Goal: Use online tool/utility: Use online tool/utility

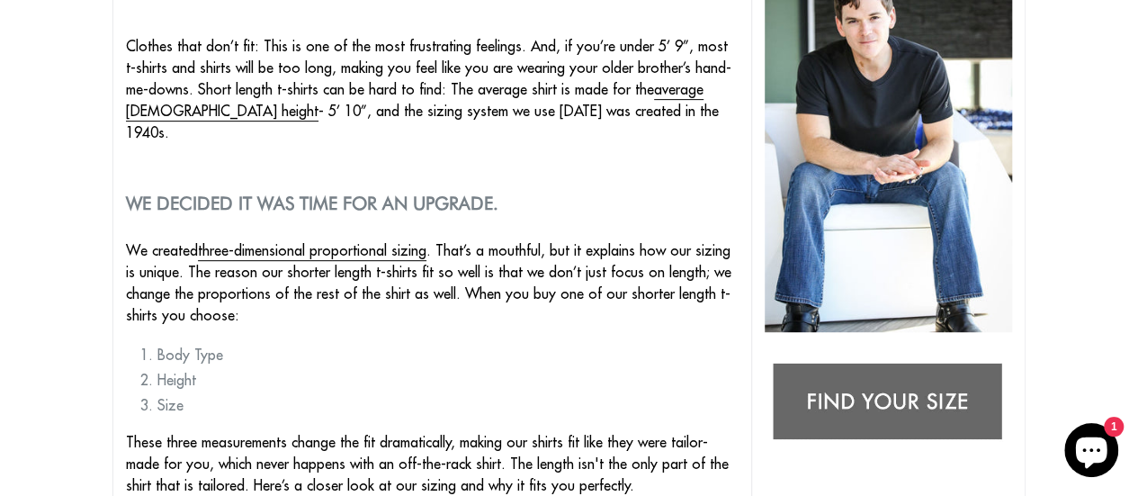
scroll to position [346, 0]
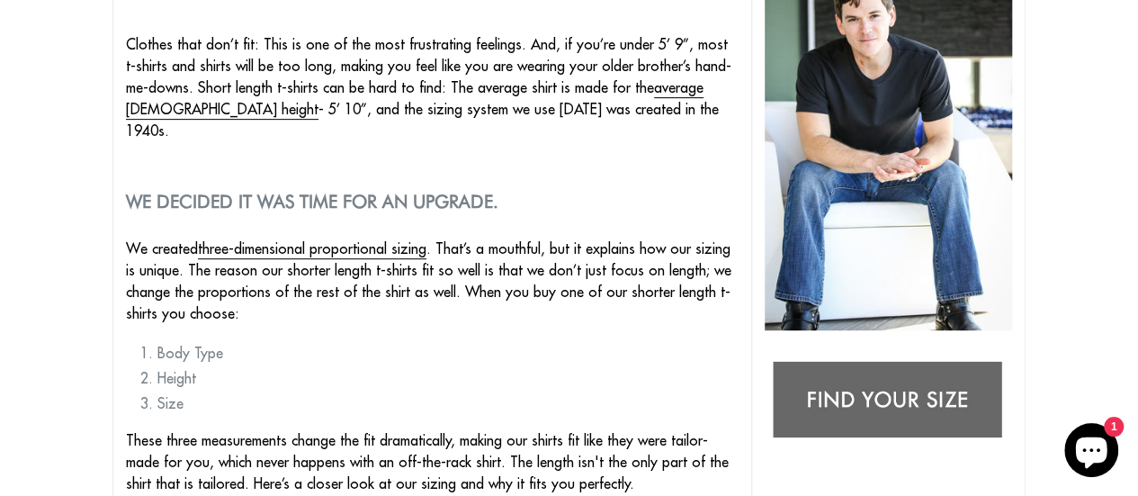
click at [864, 414] on img at bounding box center [887, 401] width 247 height 98
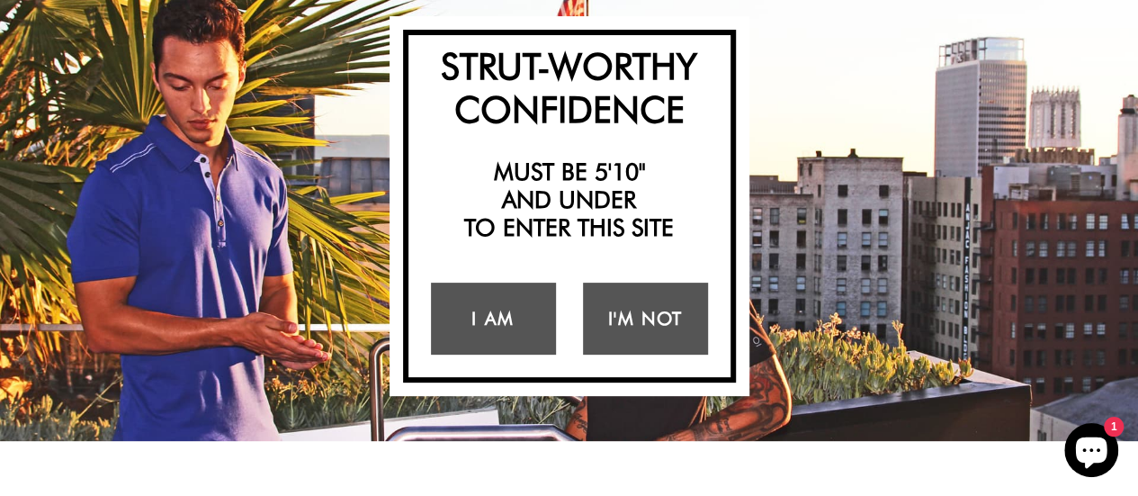
scroll to position [131, 0]
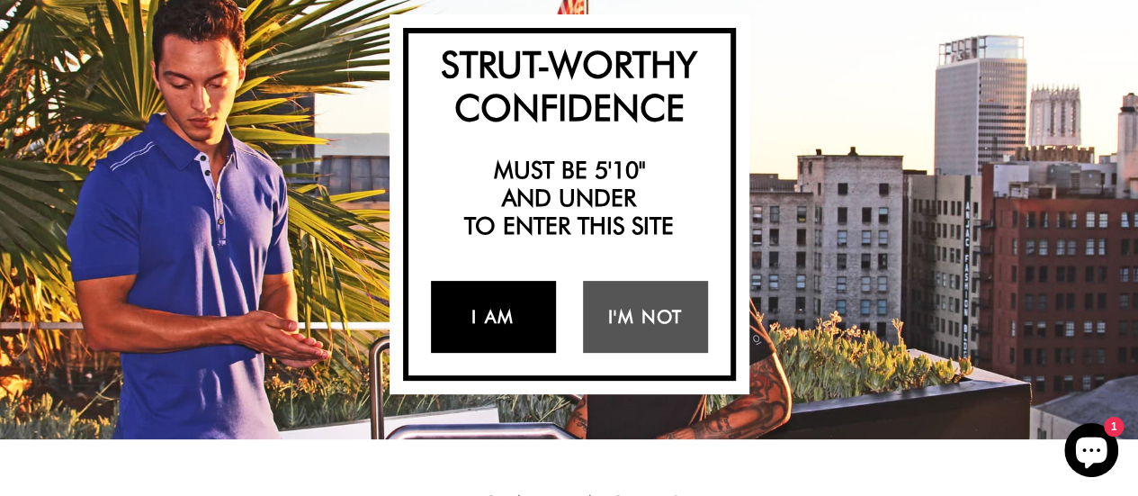
click at [516, 323] on link "I Am" at bounding box center [493, 317] width 125 height 72
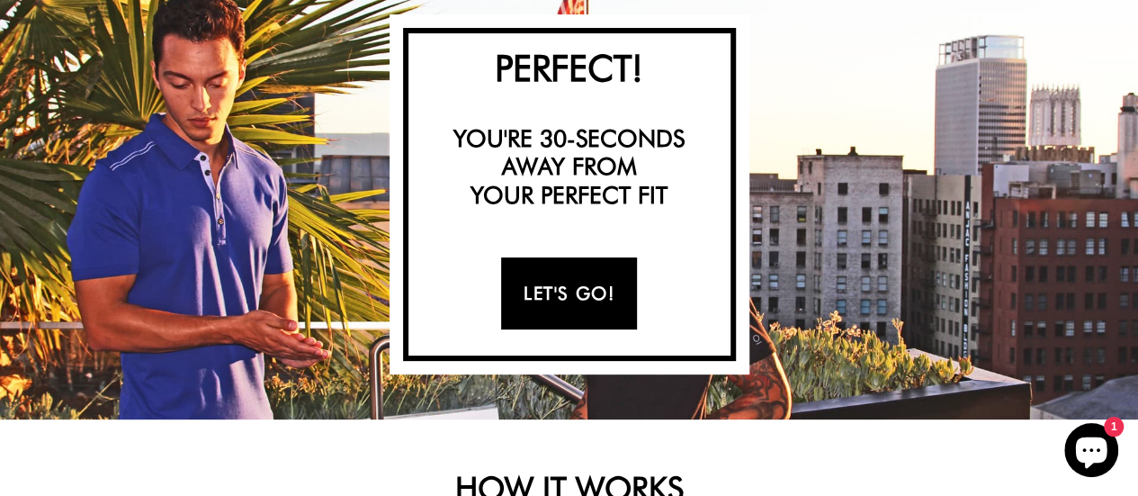
click at [583, 284] on link "Let's Go!" at bounding box center [569, 293] width 136 height 72
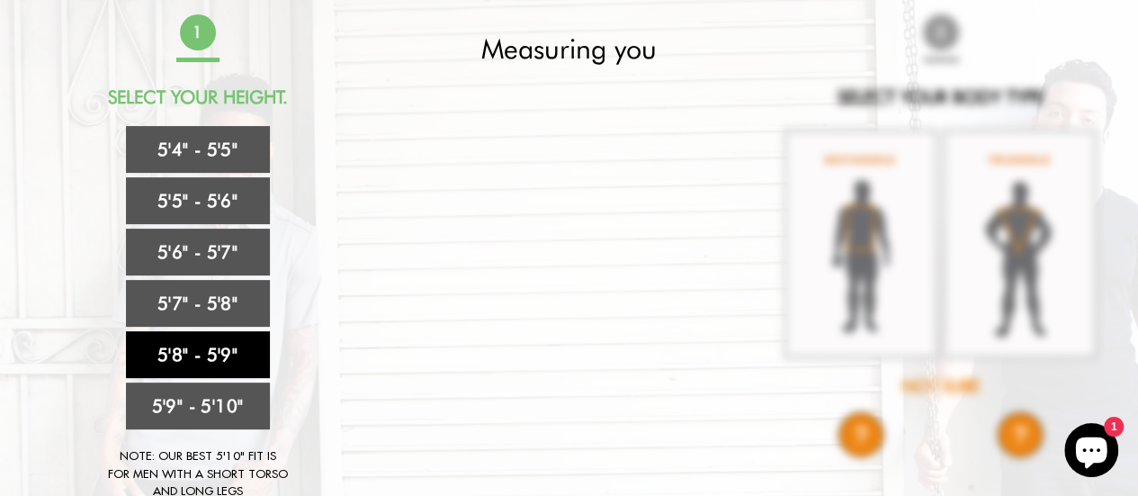
click at [199, 355] on link "5'8" - 5'9"" at bounding box center [198, 354] width 144 height 47
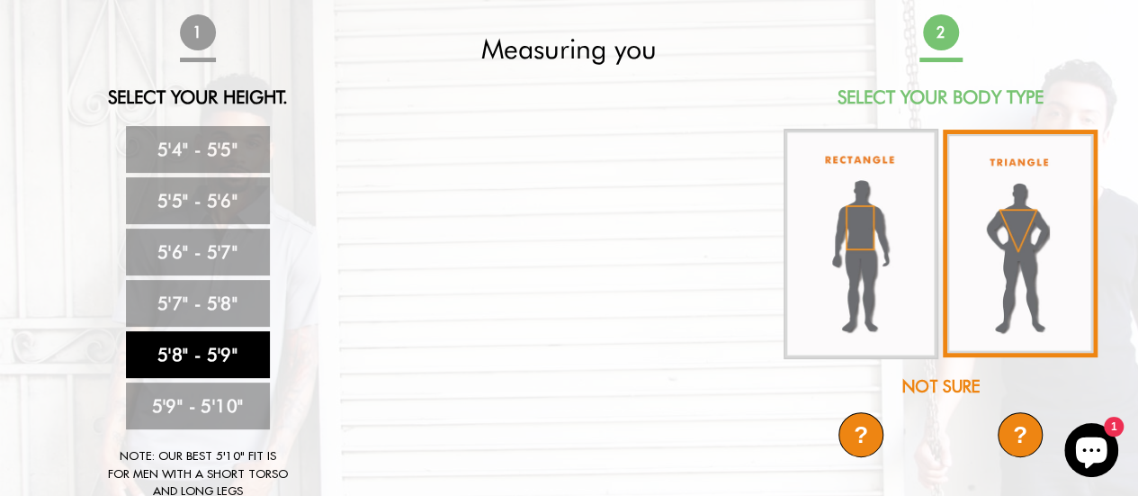
click at [1016, 229] on img at bounding box center [1020, 244] width 155 height 228
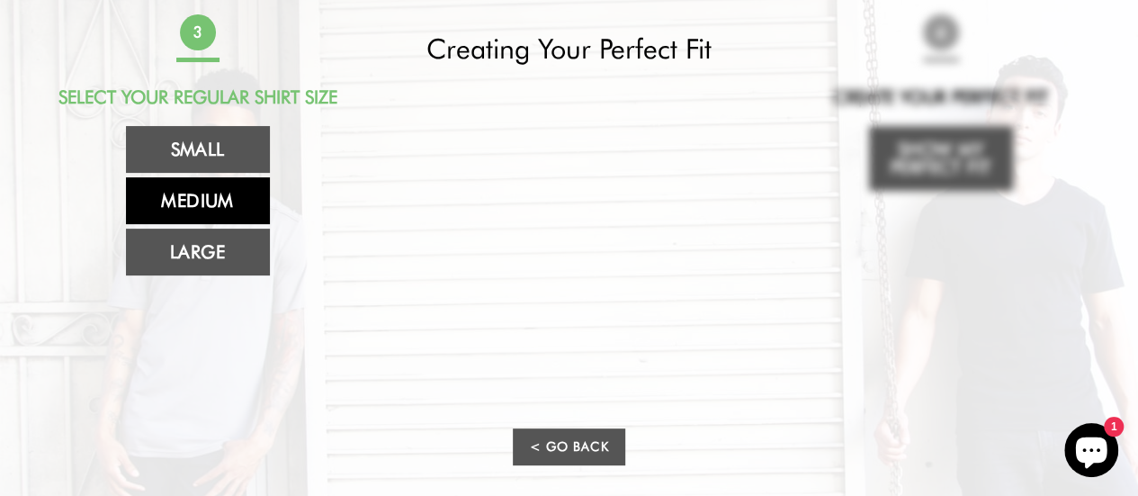
click at [206, 204] on link "Medium" at bounding box center [198, 200] width 144 height 47
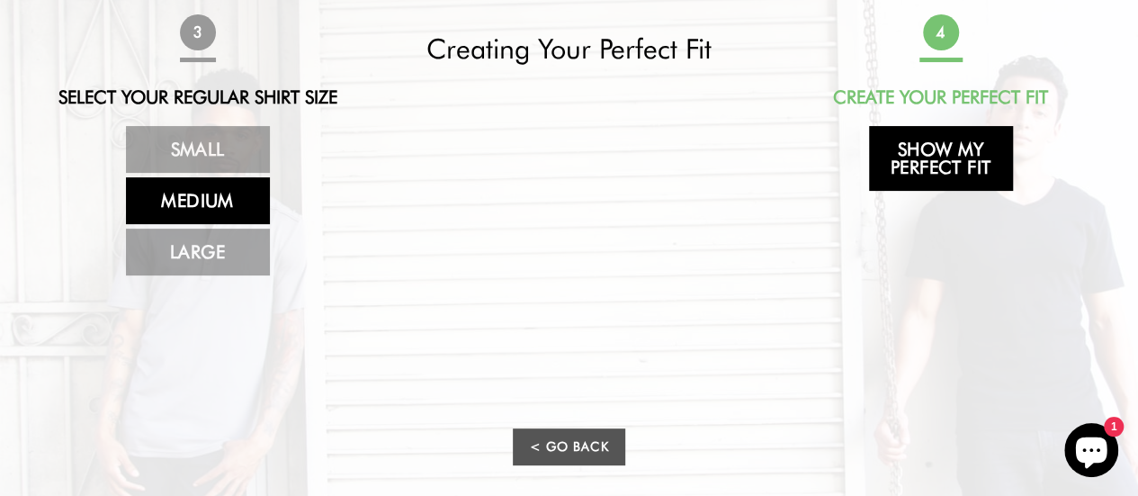
click at [917, 174] on link "Show My Perfect Fit" at bounding box center [941, 158] width 144 height 65
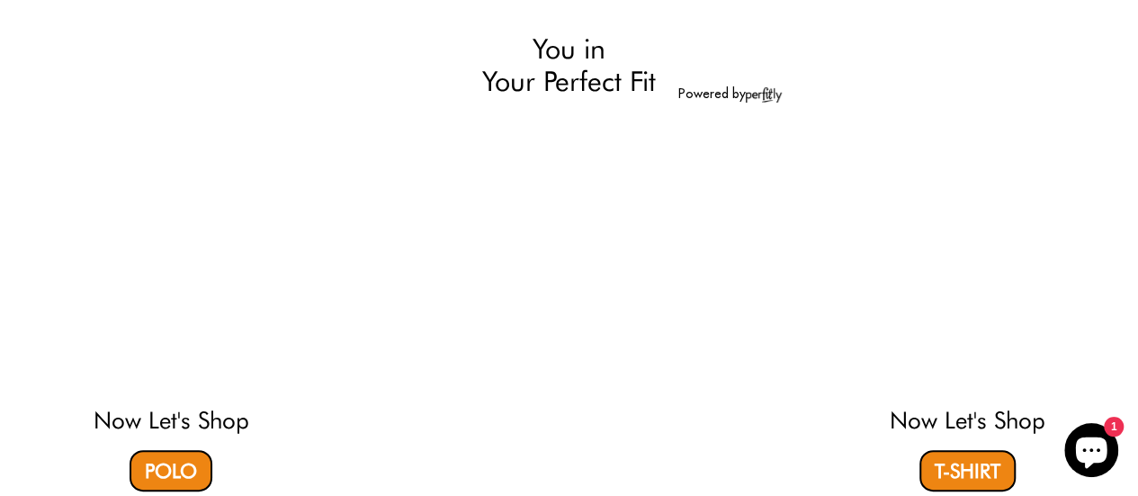
select select "58-59"
select select "triangle"
select select "M"
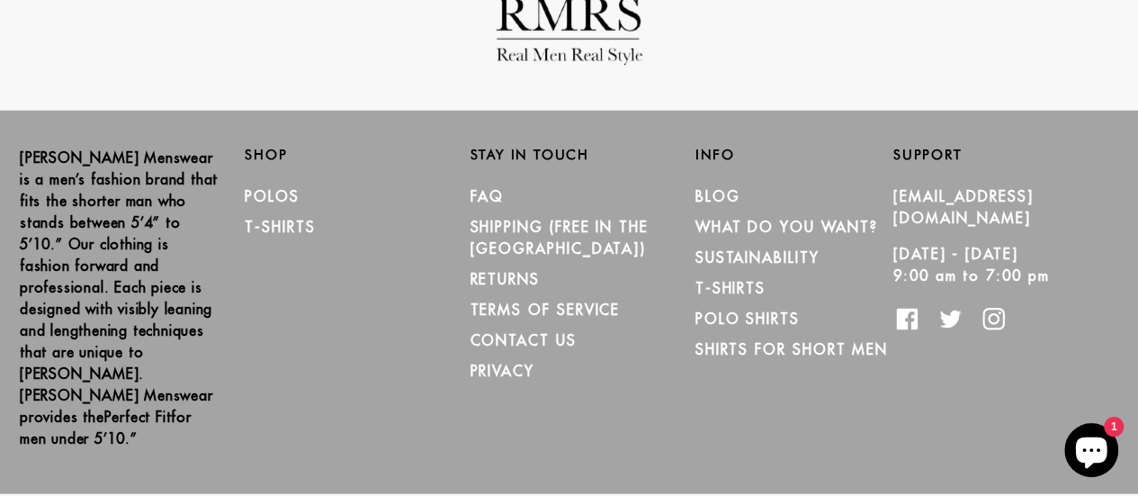
scroll to position [2257, 0]
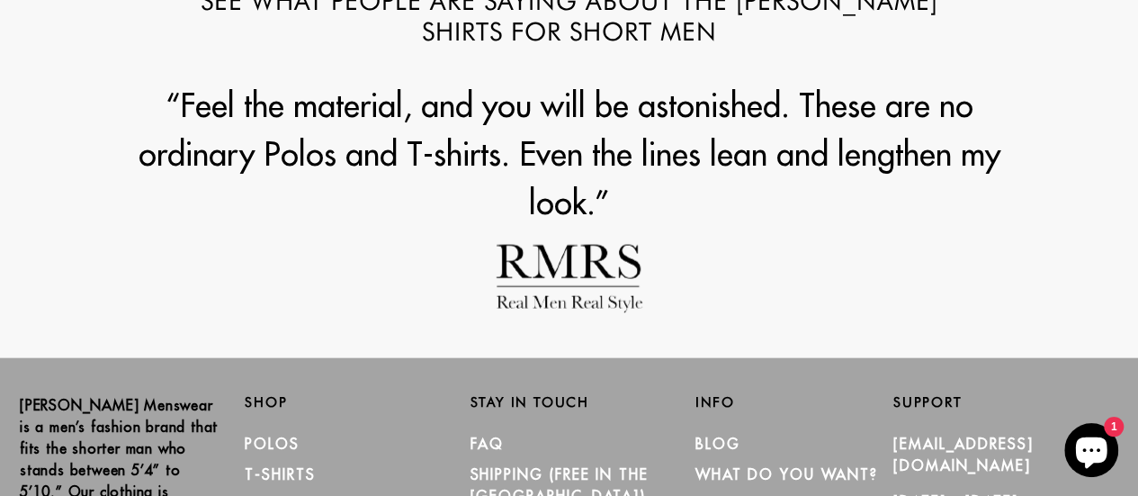
scroll to position [2099, 0]
